Goal: Information Seeking & Learning: Learn about a topic

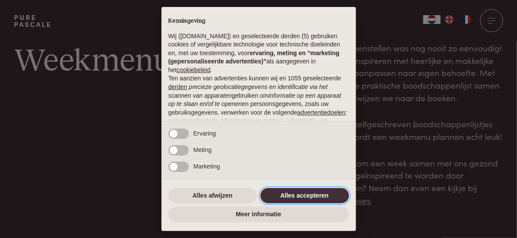
click at [313, 193] on button "Alles accepteren" at bounding box center [304, 196] width 88 height 16
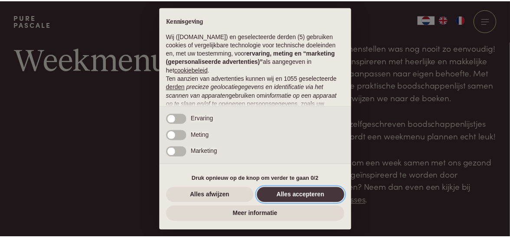
scroll to position [111, 0]
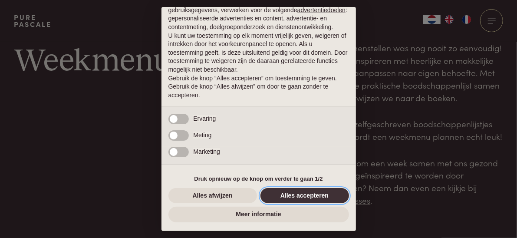
click at [299, 193] on button "Alles accepteren" at bounding box center [304, 196] width 88 height 16
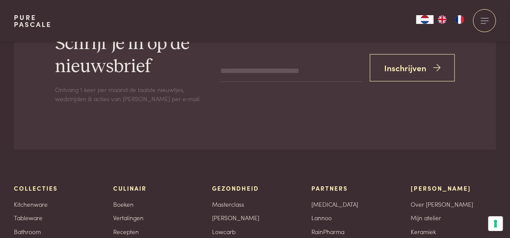
scroll to position [2922, 0]
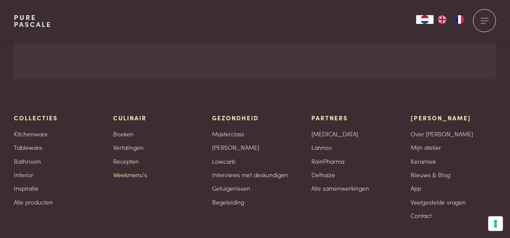
click at [128, 170] on link "Weekmenu's" at bounding box center [130, 174] width 34 height 9
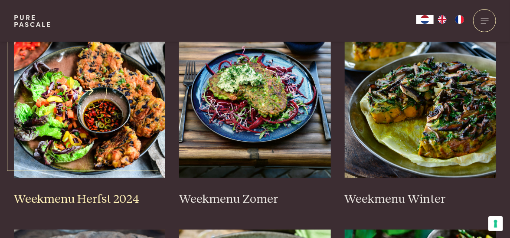
scroll to position [347, 0]
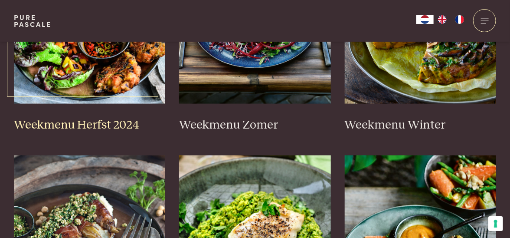
click at [78, 118] on h3 "Weekmenu Herfst 2024" at bounding box center [90, 125] width 152 height 15
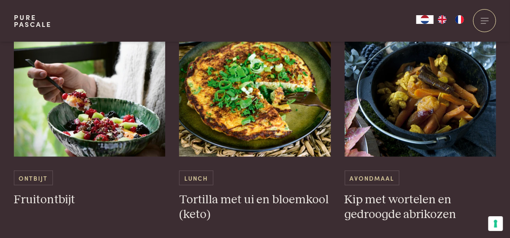
scroll to position [1604, 0]
